Goal: Information Seeking & Learning: Learn about a topic

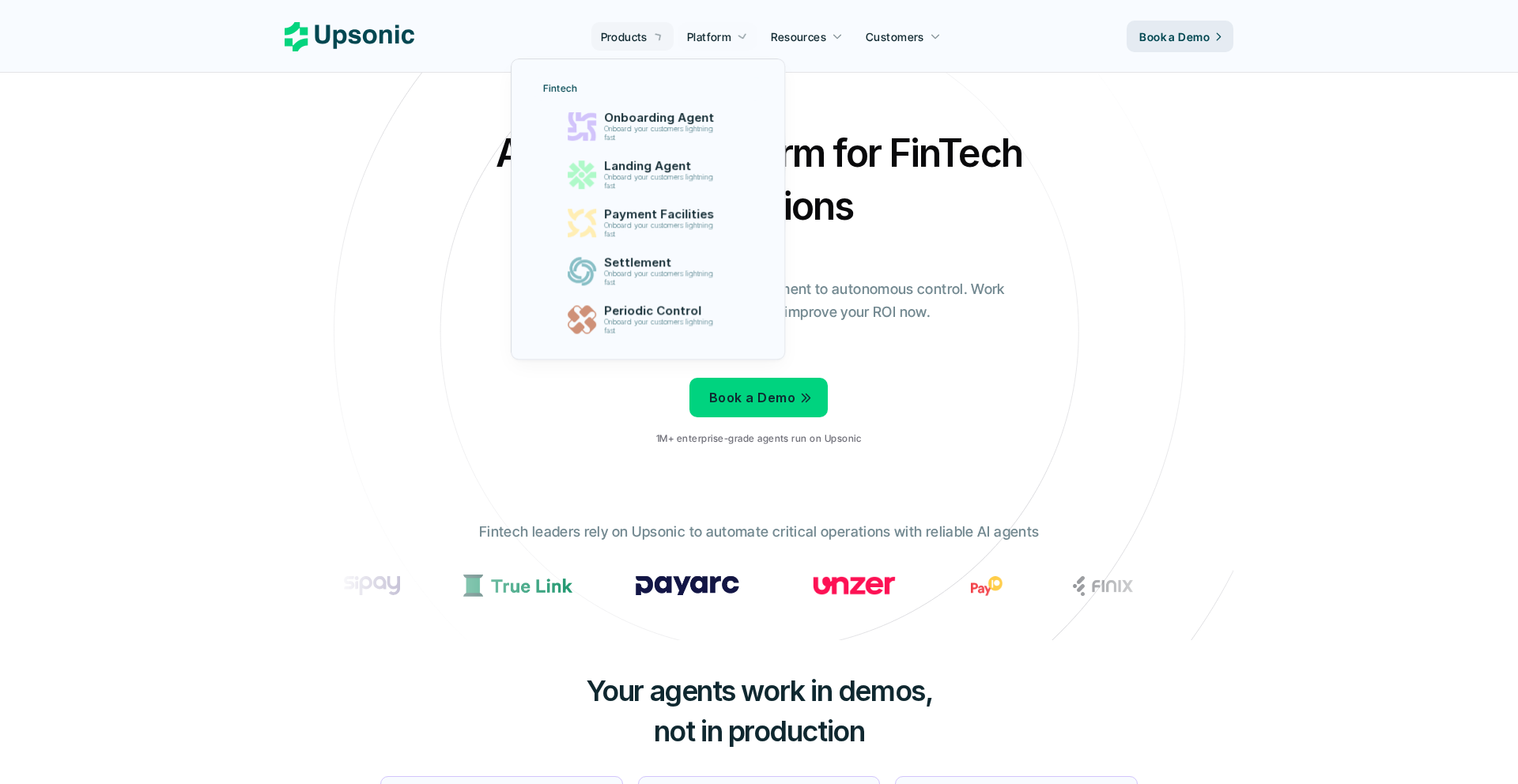
click at [647, 35] on p "Products" at bounding box center [624, 37] width 47 height 16
click at [629, 191] on div "Landing Agent Onboard your customers lightning fast" at bounding box center [662, 175] width 138 height 40
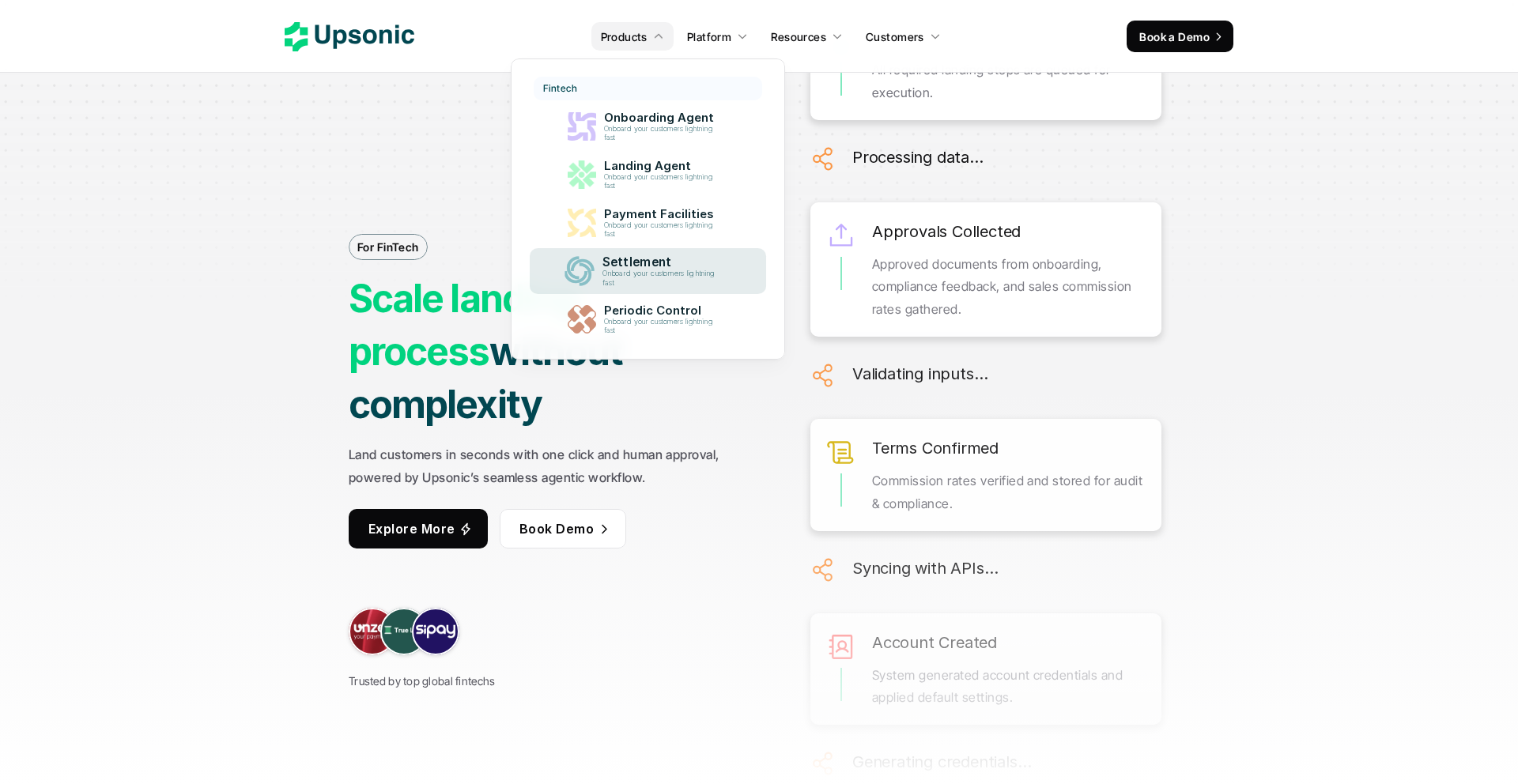
click at [603, 282] on p "Onboard your customers lightning fast" at bounding box center [661, 278] width 119 height 17
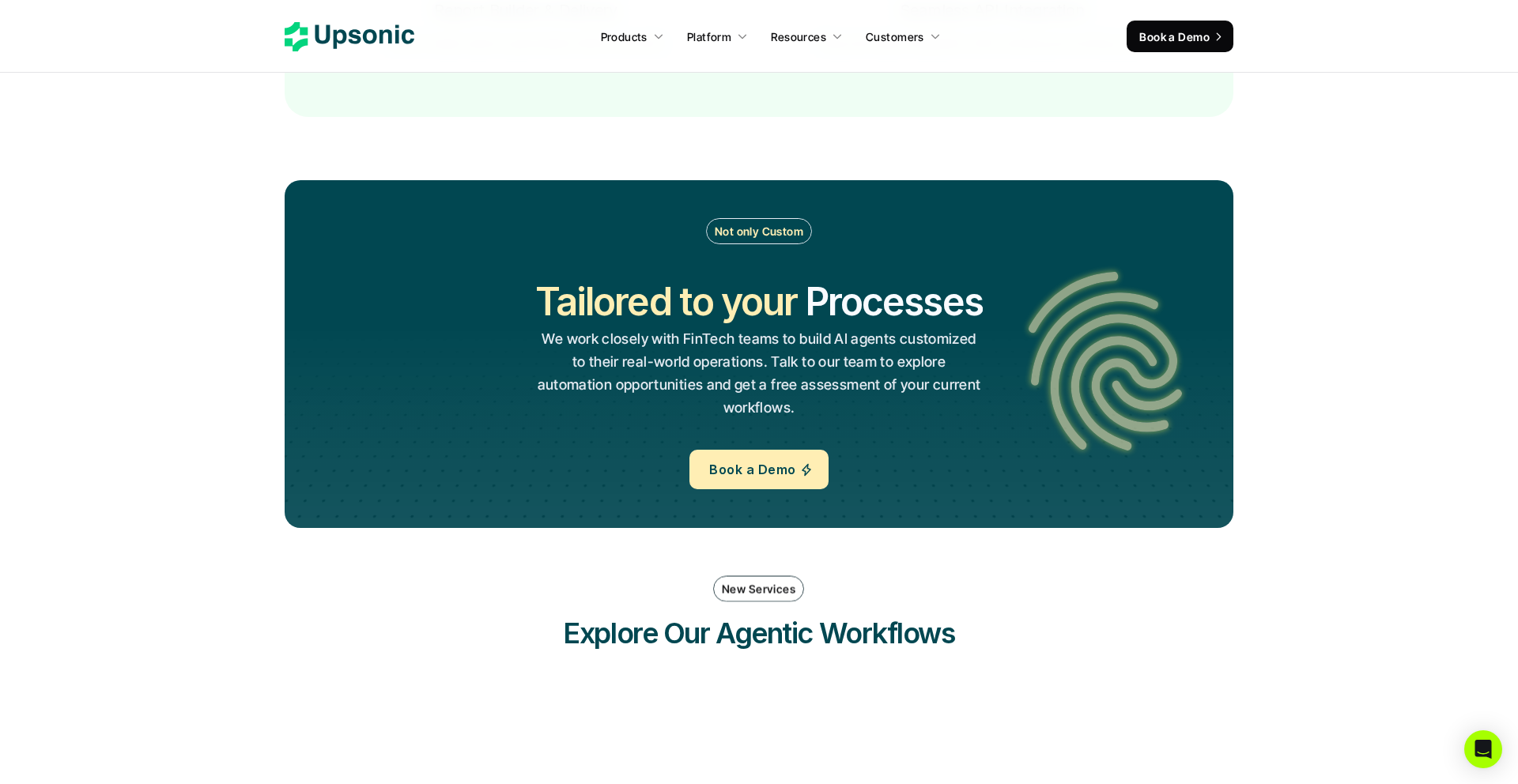
scroll to position [3381, 0]
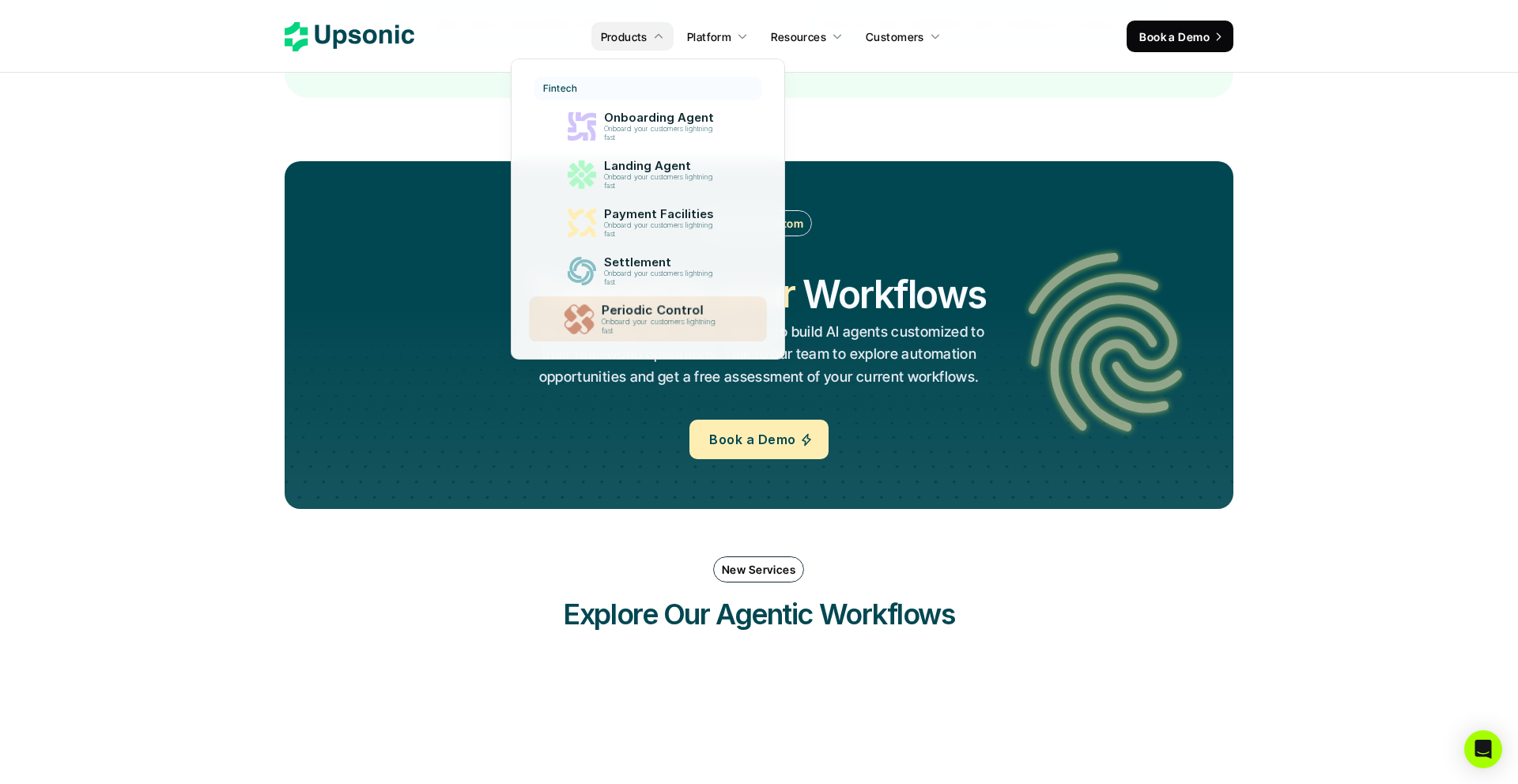
click at [633, 311] on p "Periodic Control" at bounding box center [663, 311] width 122 height 15
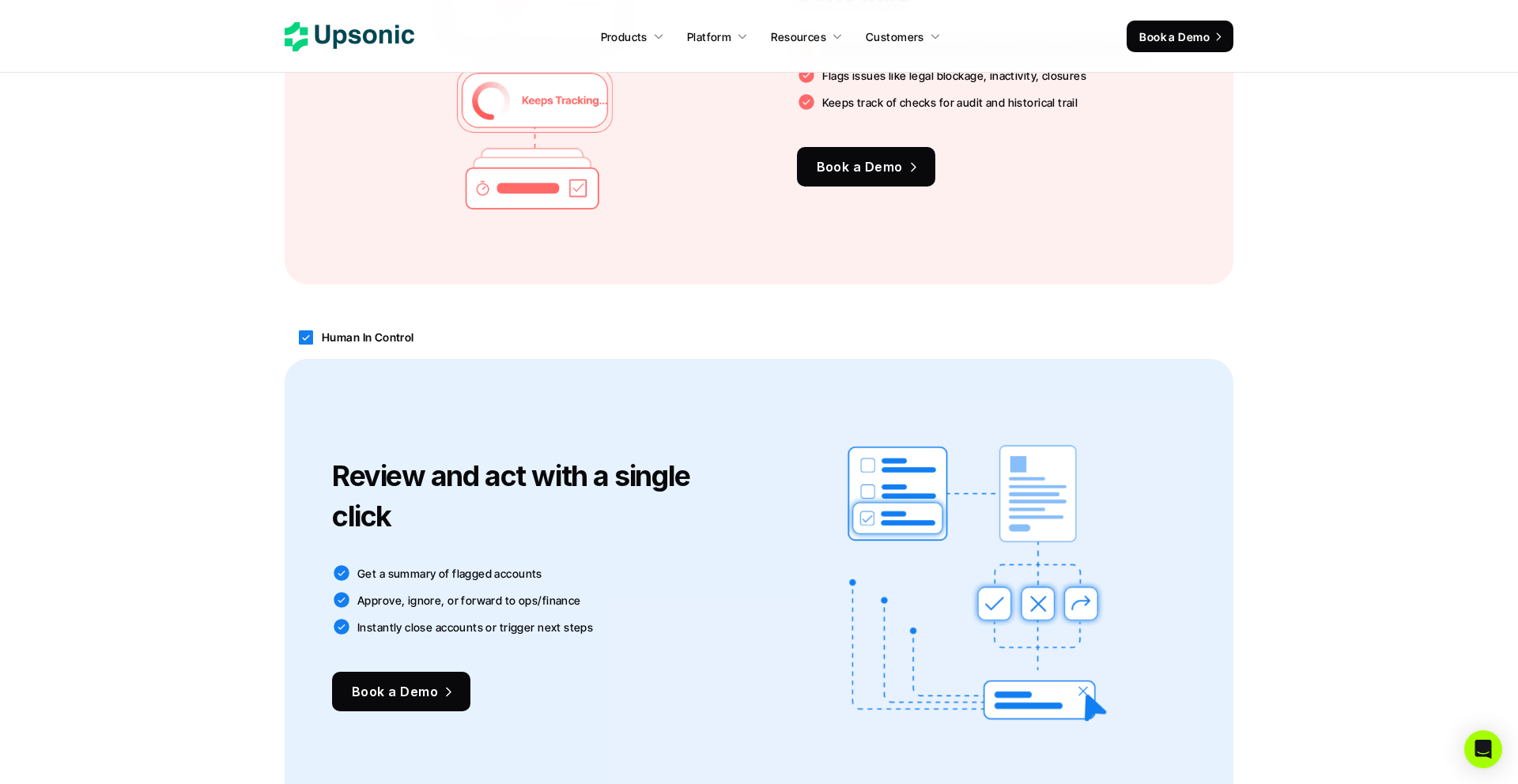
scroll to position [2219, 0]
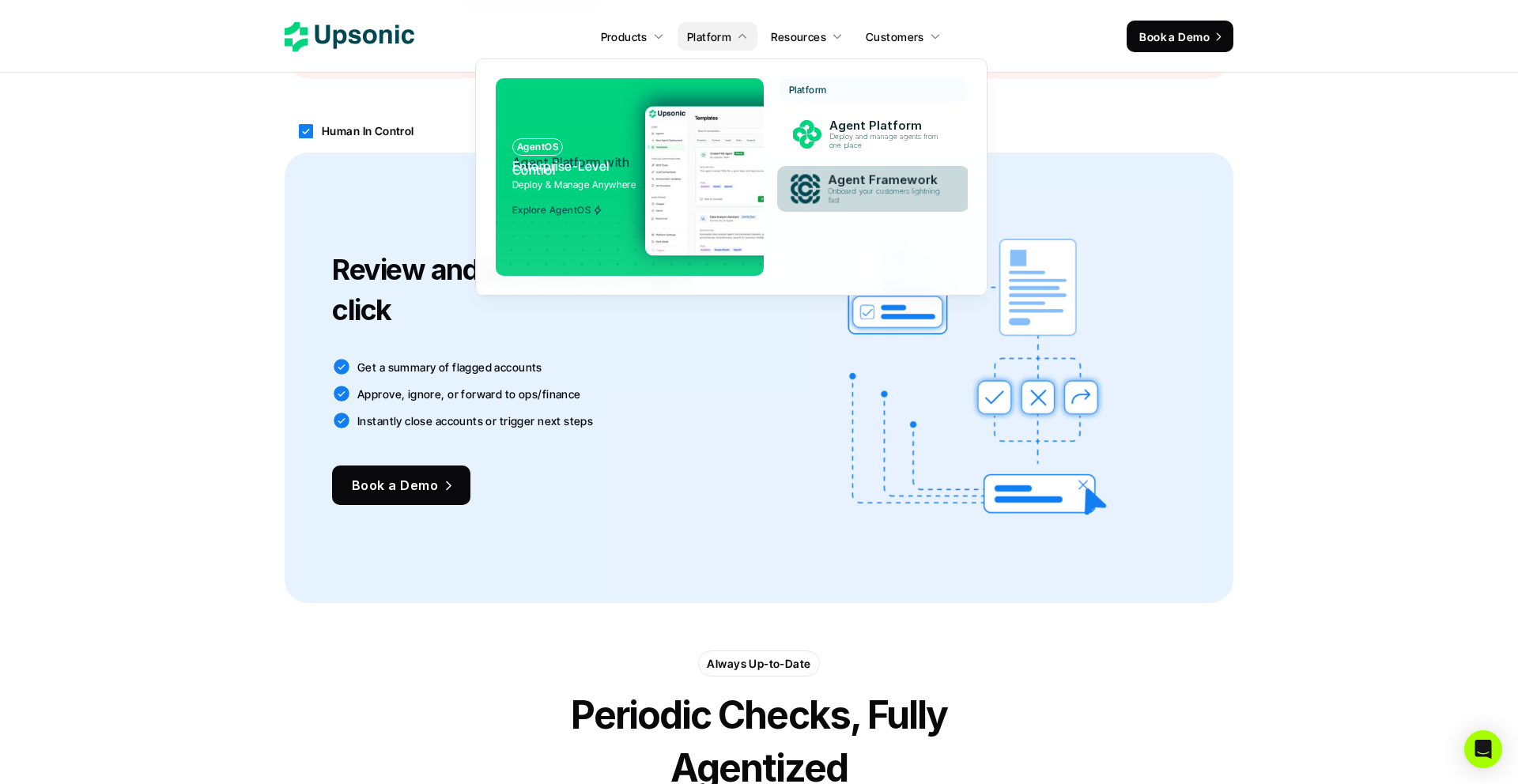
click at [862, 183] on p "Agent Framework" at bounding box center [888, 180] width 120 height 15
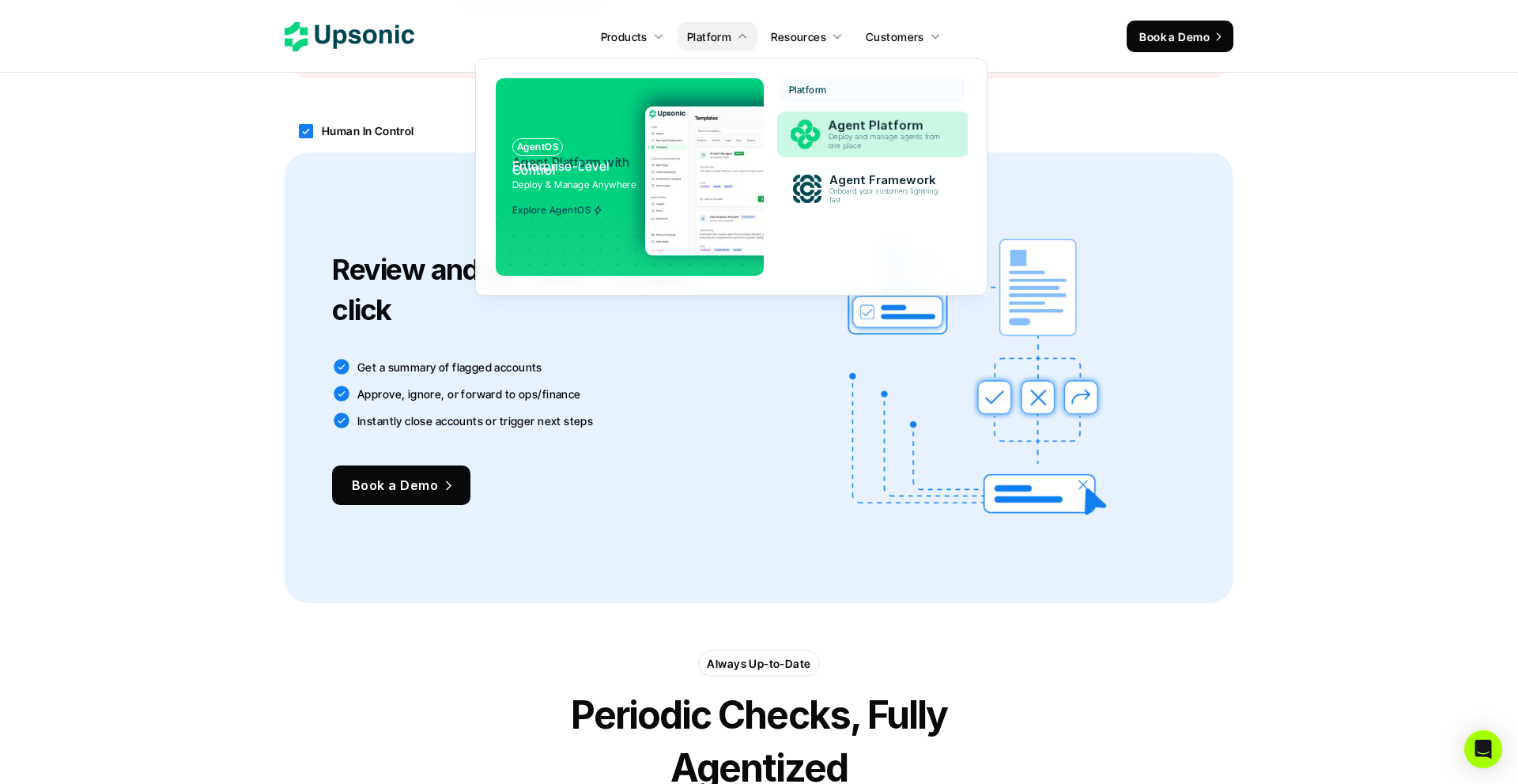
click at [853, 119] on p "Agent Platform" at bounding box center [888, 125] width 120 height 14
click at [853, 147] on p "Deploy and manage agents from one place" at bounding box center [887, 142] width 121 height 18
click at [846, 128] on p "Agent Platform" at bounding box center [888, 125] width 123 height 15
click at [839, 165] on div "Platform Agent Platform Deploy and manage agents from one place Agent Framework…" at bounding box center [874, 149] width 188 height 142
click at [843, 125] on p "Agent Platform" at bounding box center [888, 125] width 119 height 14
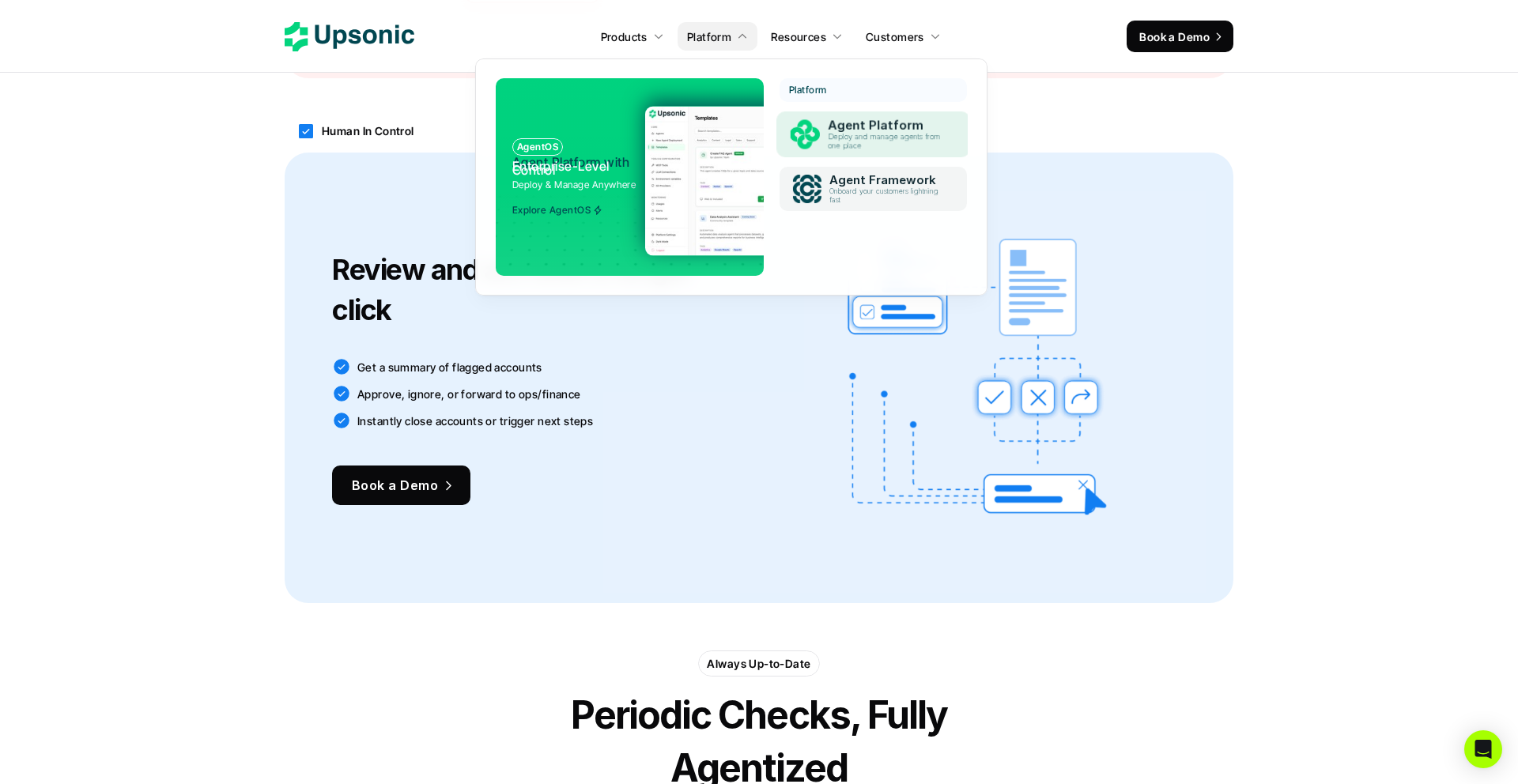
click at [830, 188] on p "Onboard your customers lightning fast" at bounding box center [887, 196] width 115 height 17
click at [861, 139] on p "Deploy and manage agents from one place" at bounding box center [887, 141] width 119 height 17
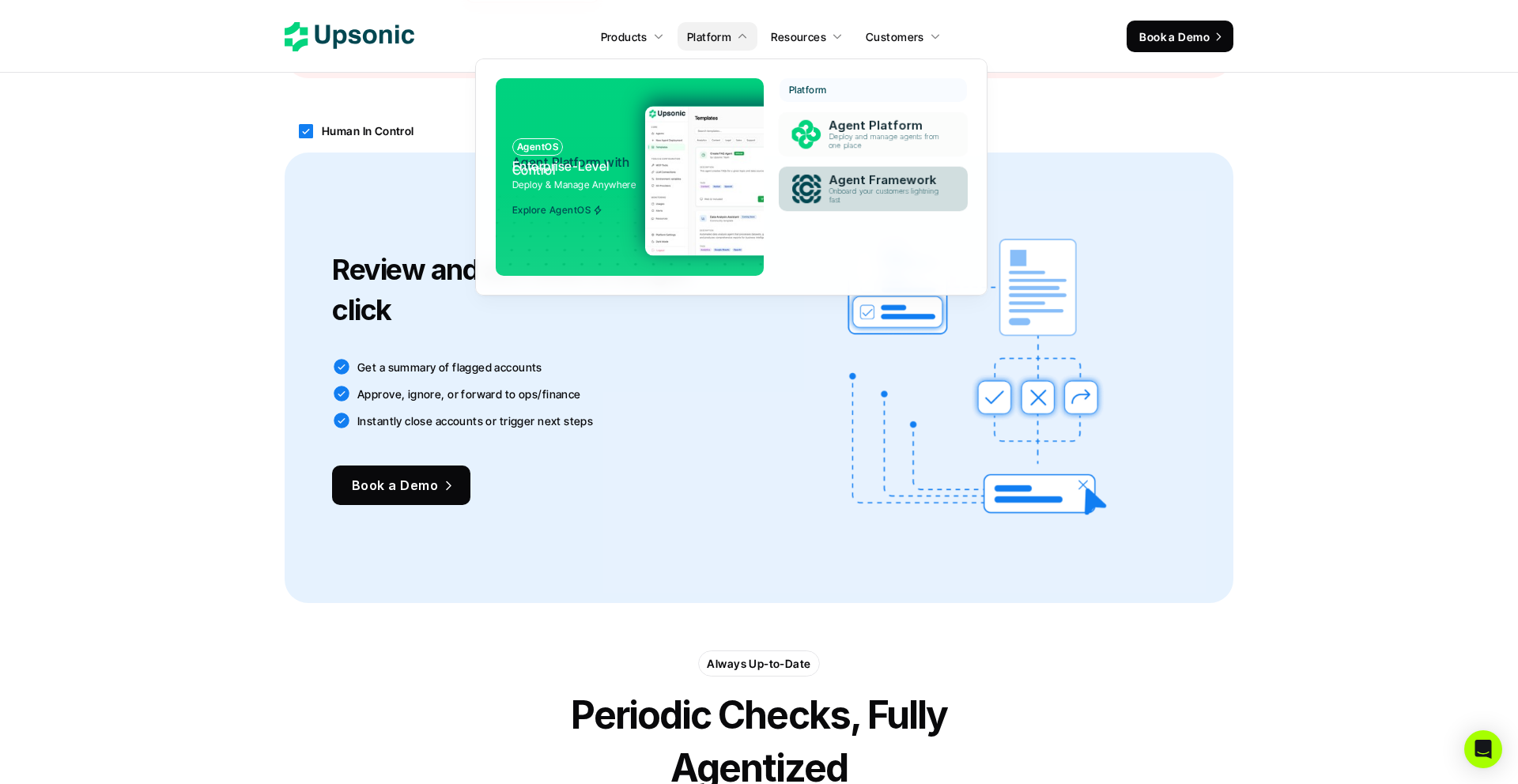
click at [860, 208] on div "Agent Framework Onboard your customers lightning fast" at bounding box center [888, 189] width 133 height 38
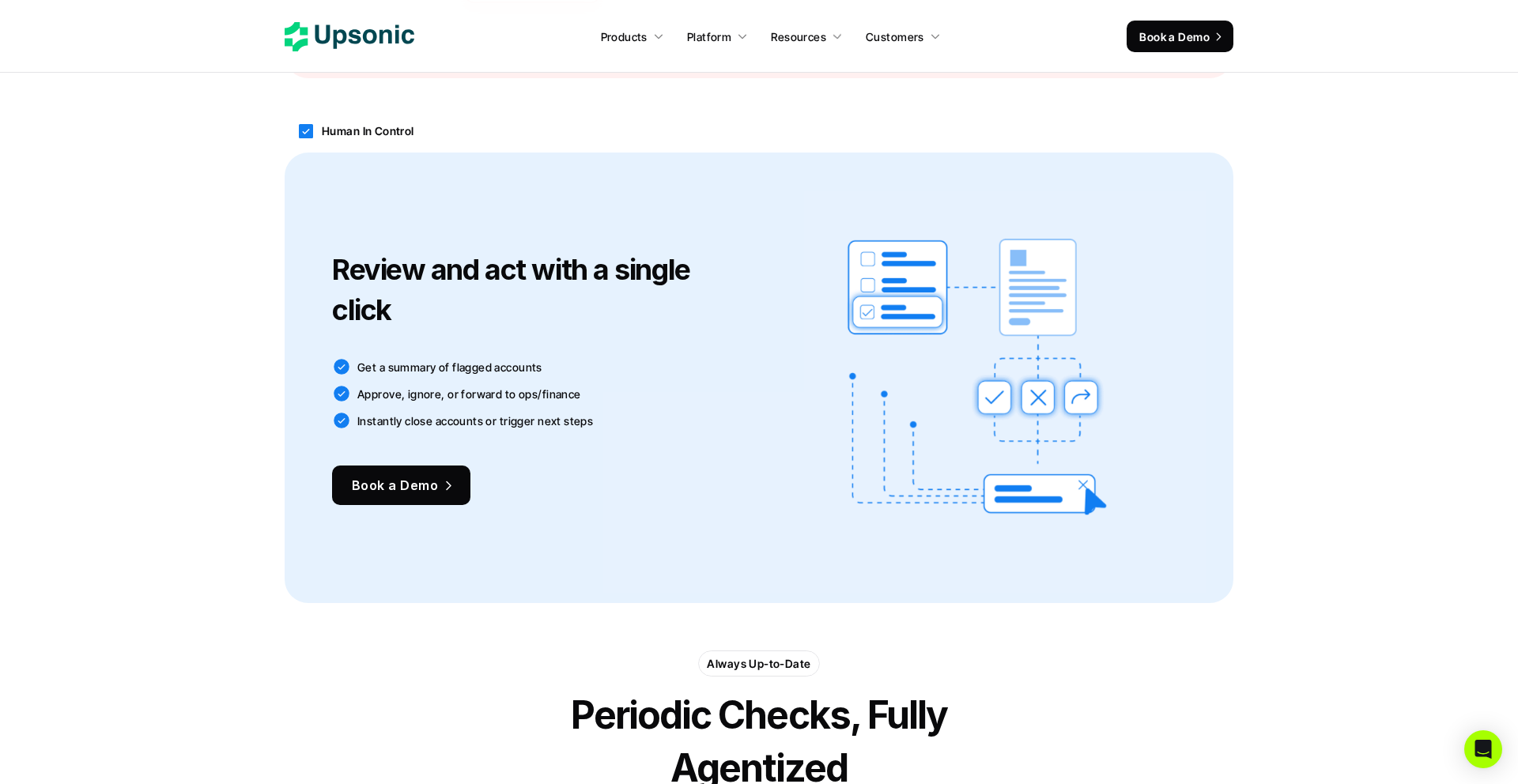
click at [581, 112] on div "Human In Control" at bounding box center [759, 131] width 949 height 43
click at [1383, 124] on div "Human In Control Review and act with a single click Get a summary of flagged ac…" at bounding box center [759, 357] width 1518 height 525
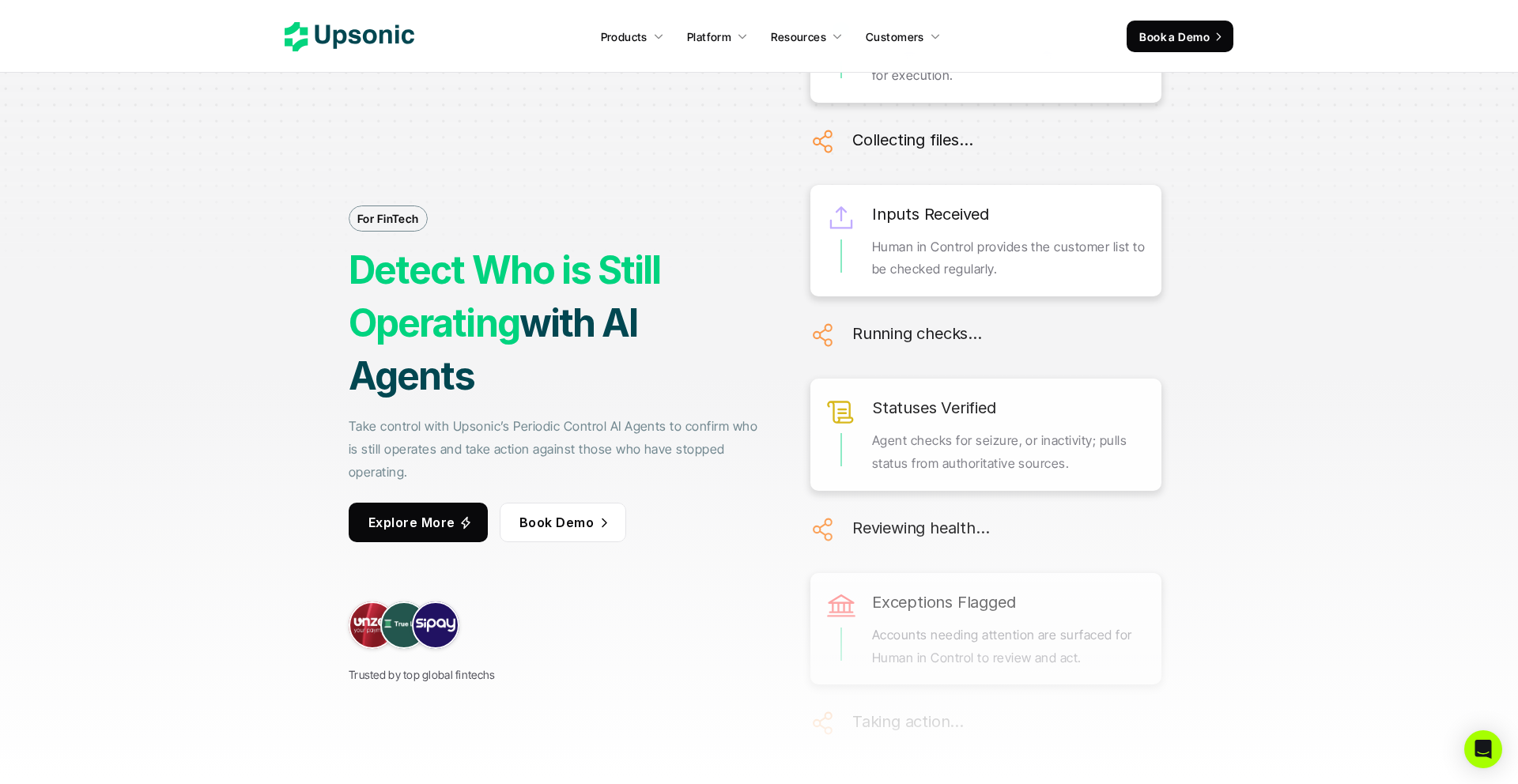
scroll to position [0, 0]
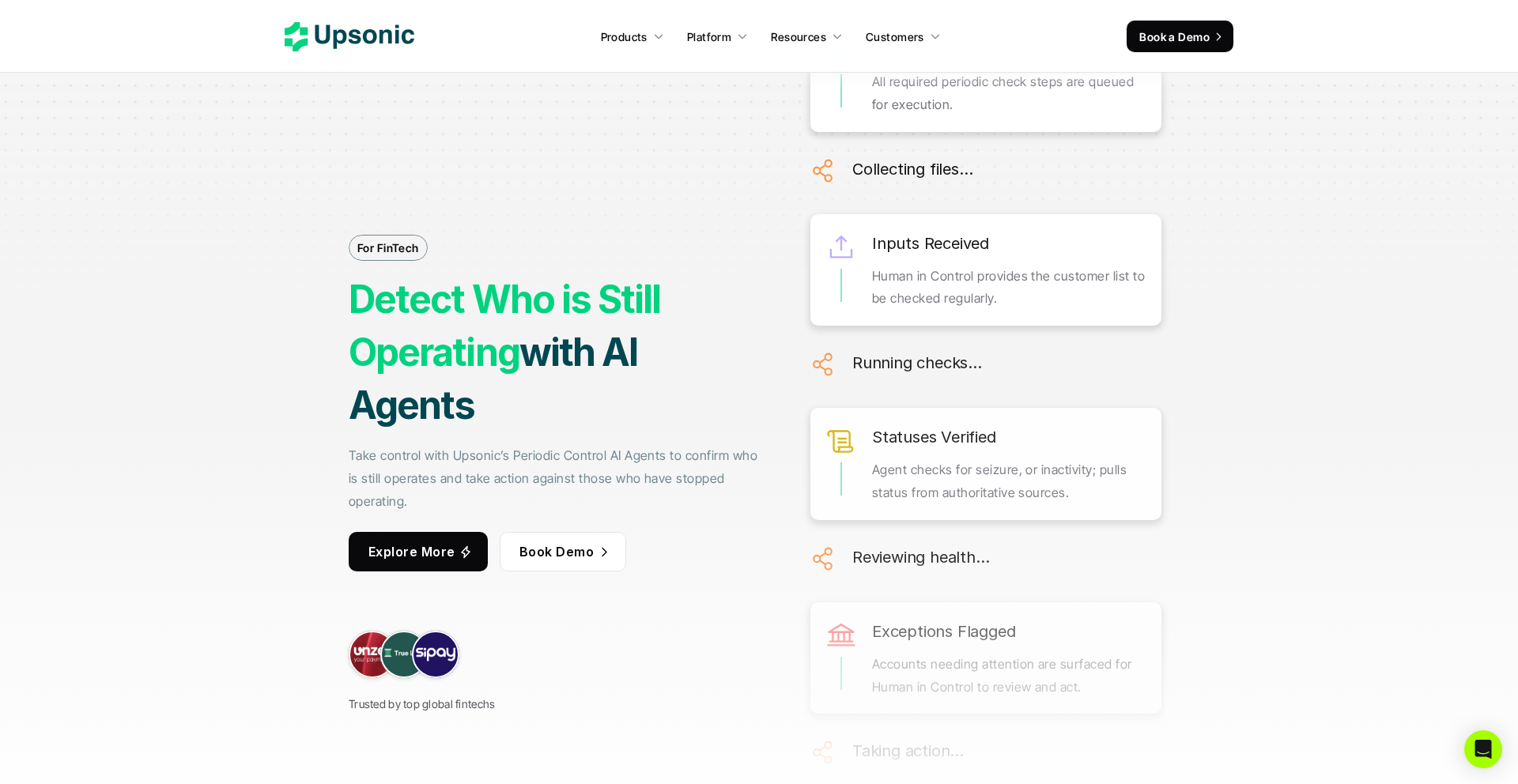
click at [1347, 297] on div "For FinTech Detect Who is Still Operating with AI Agents Take control with Upso…" at bounding box center [759, 404] width 1186 height 784
click at [1291, 244] on div "For FinTech Detect Who is Still Operating with AI Agents Take control with Upso…" at bounding box center [759, 404] width 1186 height 784
